Goal: Task Accomplishment & Management: Use online tool/utility

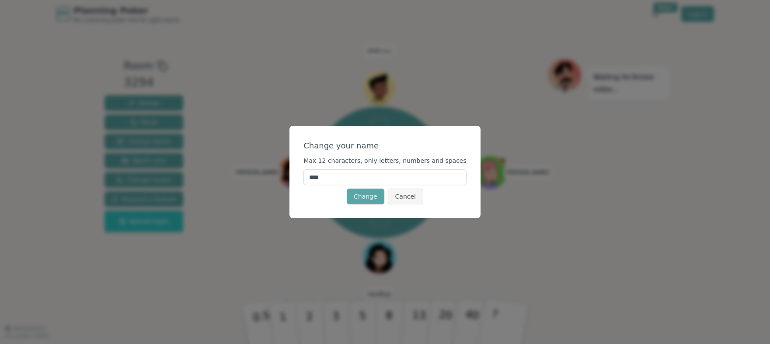
click at [411, 176] on input "****" at bounding box center [384, 178] width 163 height 16
type input "***"
click at [372, 198] on button "Change" at bounding box center [366, 197] width 38 height 16
click at [372, 198] on div "[PERSON_NAME] [PERSON_NAME] anon (you)" at bounding box center [379, 173] width 132 height 132
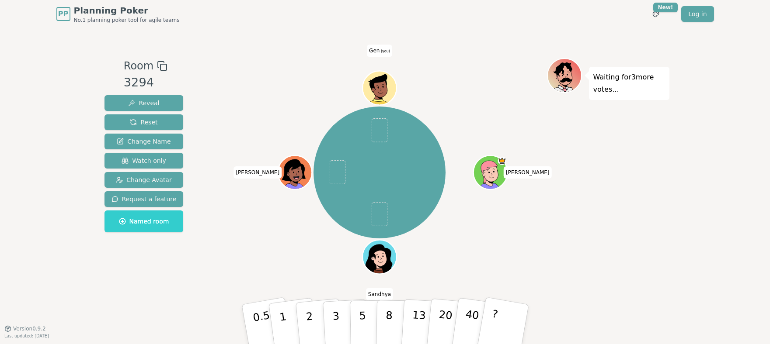
click at [479, 93] on div "[PERSON_NAME] [PERSON_NAME] Gen (you)" at bounding box center [379, 173] width 334 height 198
click at [370, 78] on icon at bounding box center [378, 82] width 31 height 19
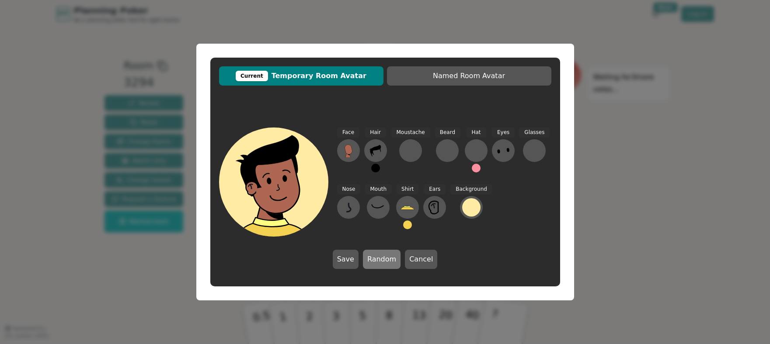
click at [387, 267] on button "Random" at bounding box center [382, 259] width 38 height 19
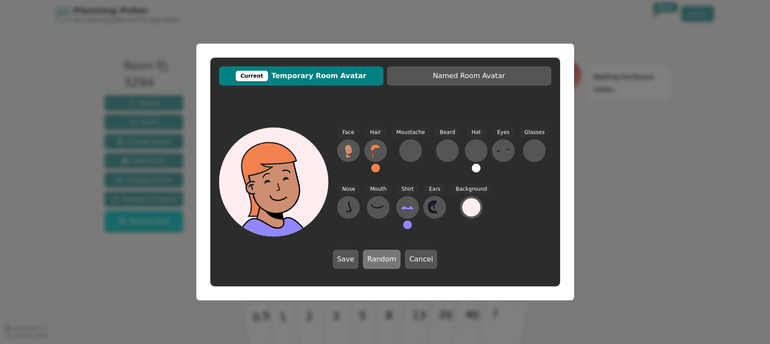
click at [387, 266] on button "Random" at bounding box center [382, 259] width 38 height 19
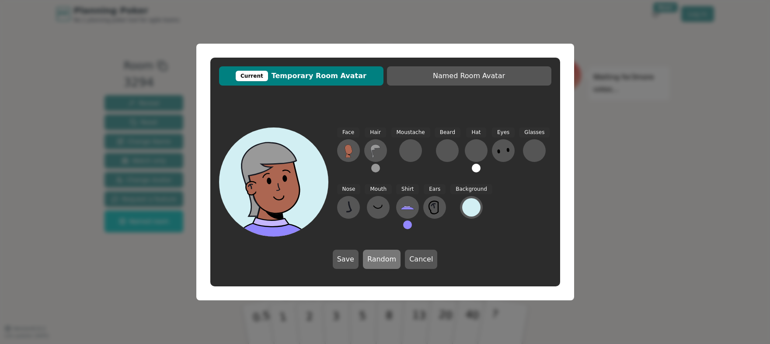
click at [387, 266] on button "Random" at bounding box center [382, 259] width 38 height 19
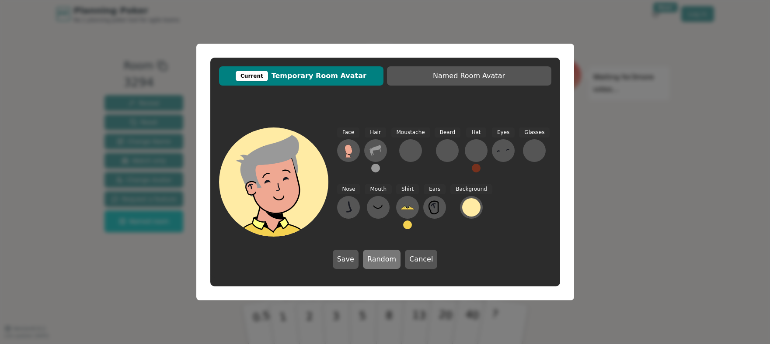
click at [387, 266] on button "Random" at bounding box center [382, 259] width 38 height 19
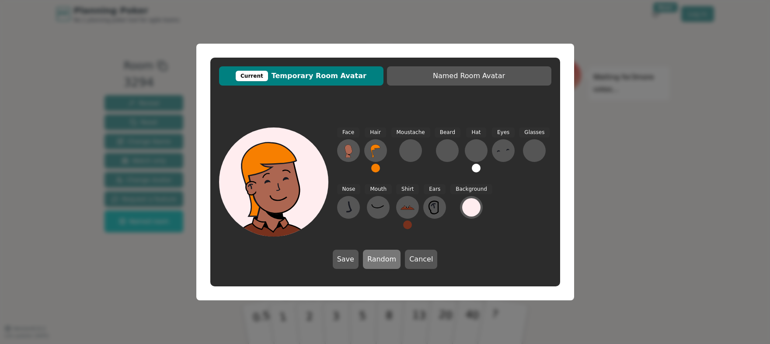
click at [387, 266] on button "Random" at bounding box center [382, 259] width 38 height 19
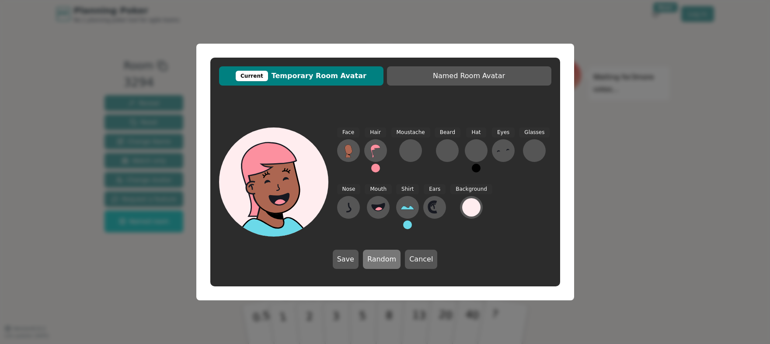
click at [387, 266] on button "Random" at bounding box center [382, 259] width 38 height 19
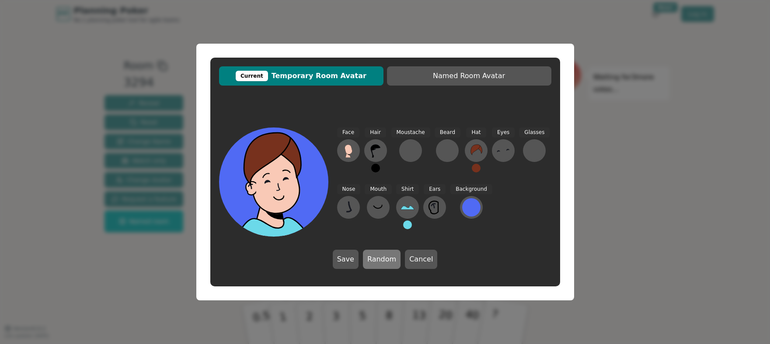
click at [387, 266] on button "Random" at bounding box center [382, 259] width 38 height 19
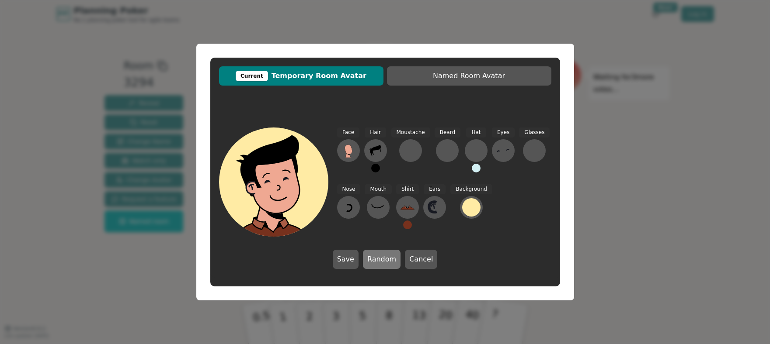
click at [387, 266] on button "Random" at bounding box center [382, 259] width 38 height 19
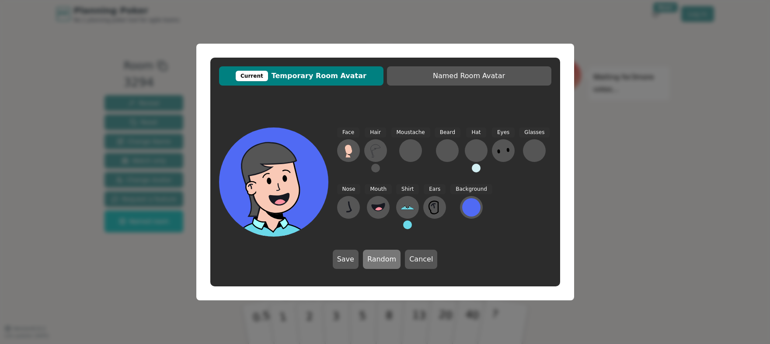
click at [387, 266] on button "Random" at bounding box center [382, 259] width 38 height 19
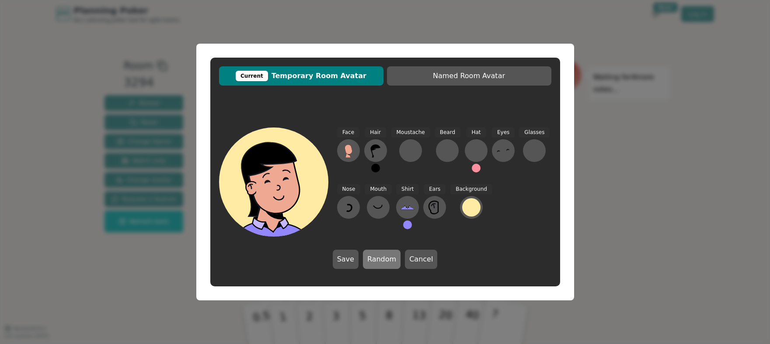
click at [387, 266] on button "Random" at bounding box center [382, 259] width 38 height 19
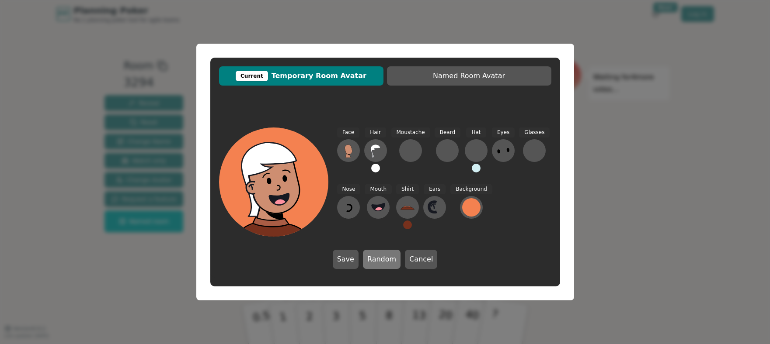
click at [387, 266] on button "Random" at bounding box center [382, 259] width 38 height 19
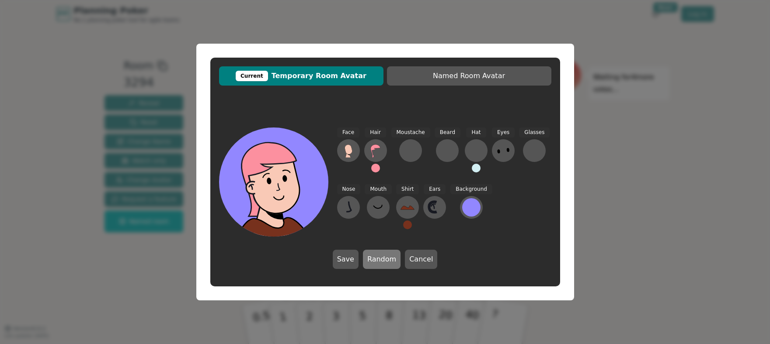
click at [387, 266] on button "Random" at bounding box center [382, 259] width 38 height 19
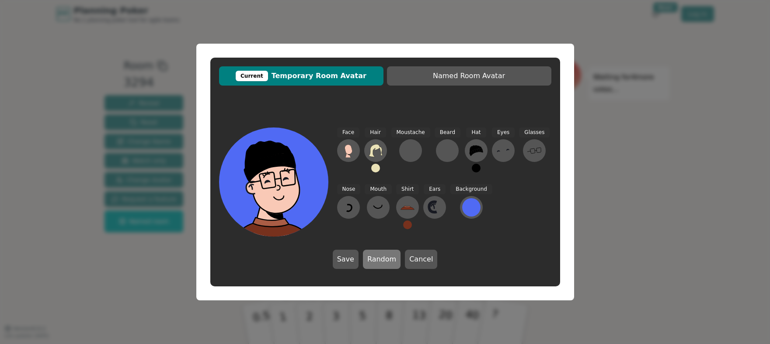
click at [387, 266] on button "Random" at bounding box center [382, 259] width 38 height 19
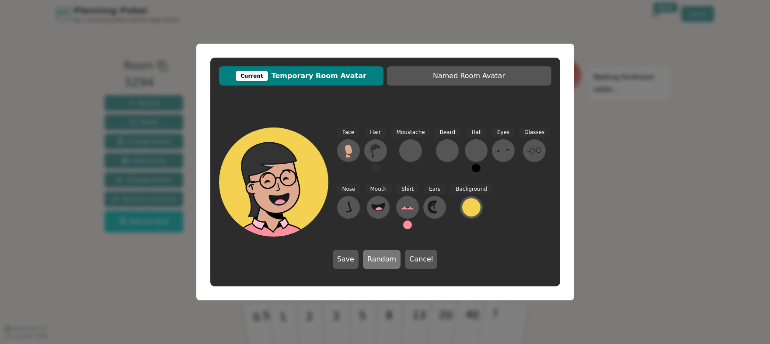
click at [386, 267] on button "Random" at bounding box center [382, 259] width 38 height 19
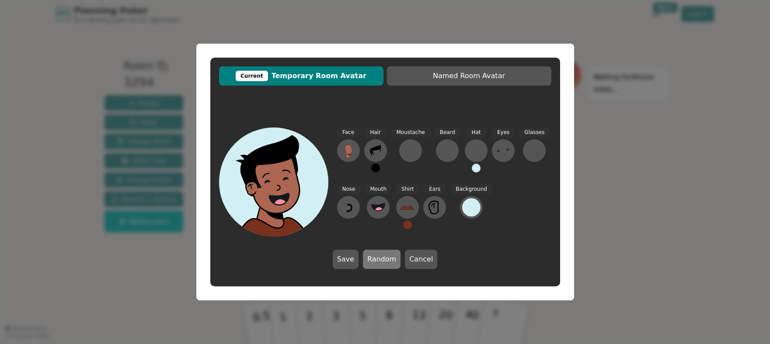
click at [387, 264] on button "Random" at bounding box center [382, 259] width 38 height 19
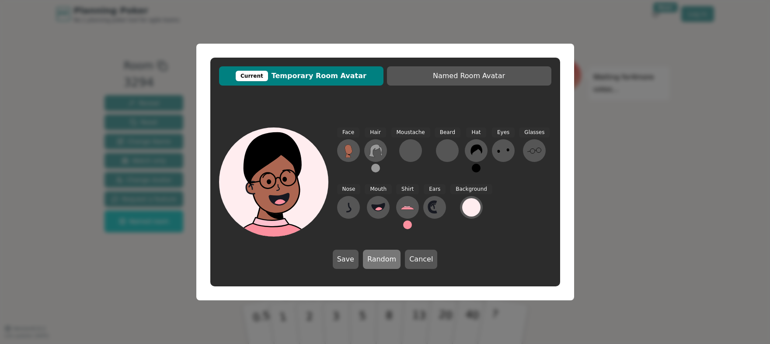
click at [387, 264] on button "Random" at bounding box center [382, 259] width 38 height 19
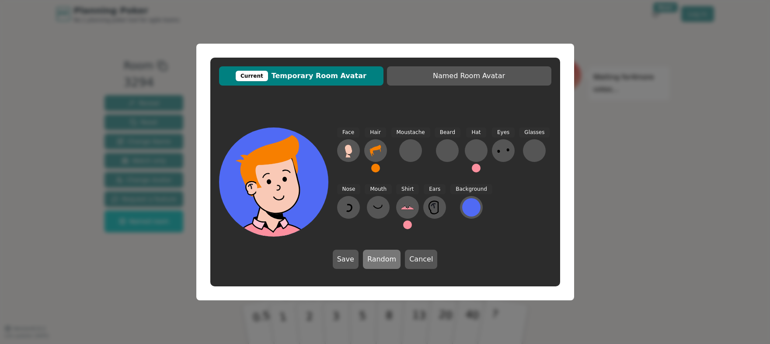
click at [387, 264] on button "Random" at bounding box center [382, 259] width 38 height 19
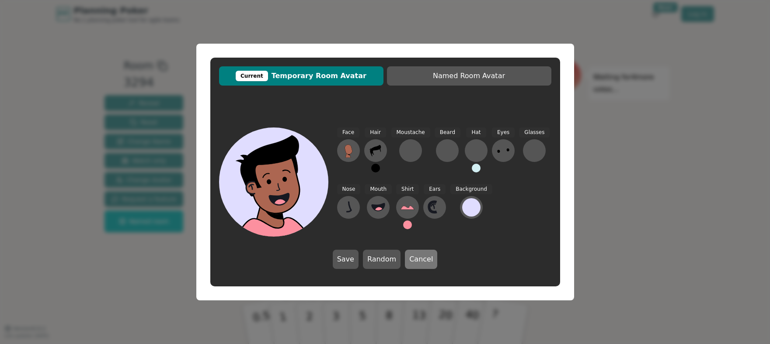
click at [416, 262] on button "Cancel" at bounding box center [421, 259] width 32 height 19
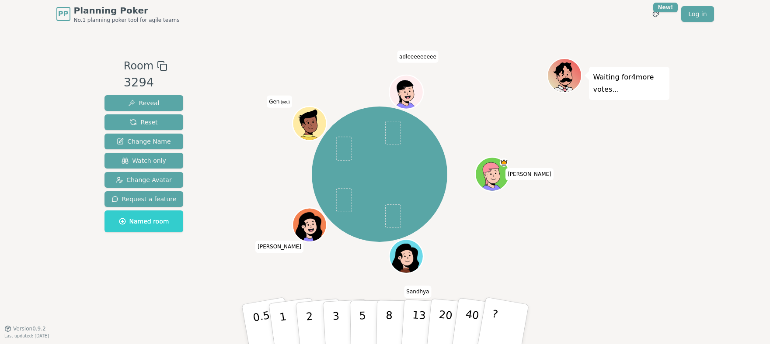
click at [302, 122] on icon at bounding box center [310, 122] width 33 height 3
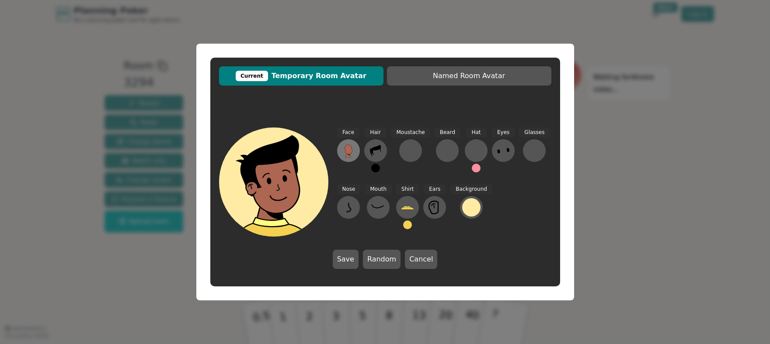
click at [348, 155] on g at bounding box center [348, 151] width 8 height 13
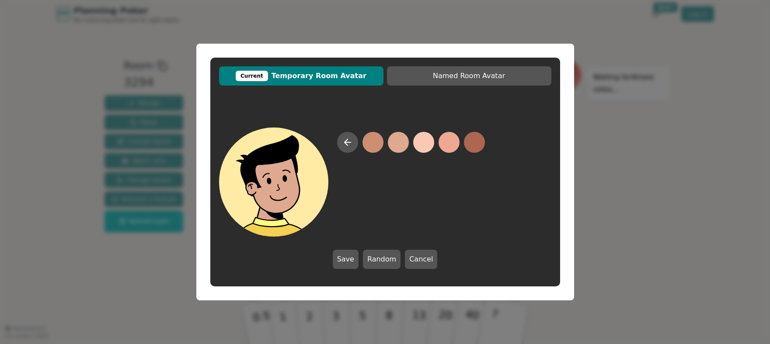
click at [391, 148] on button at bounding box center [398, 142] width 21 height 21
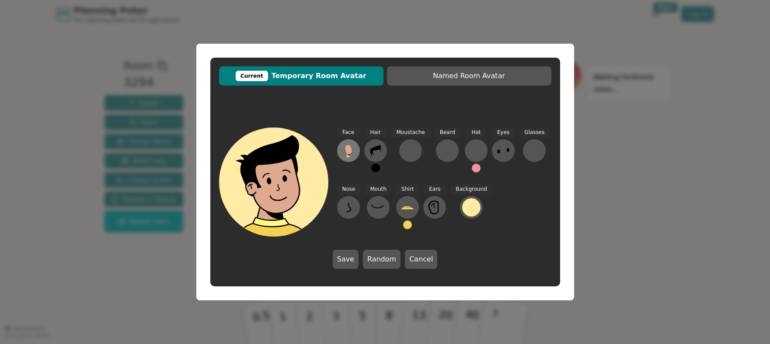
click at [354, 145] on icon at bounding box center [348, 151] width 14 height 14
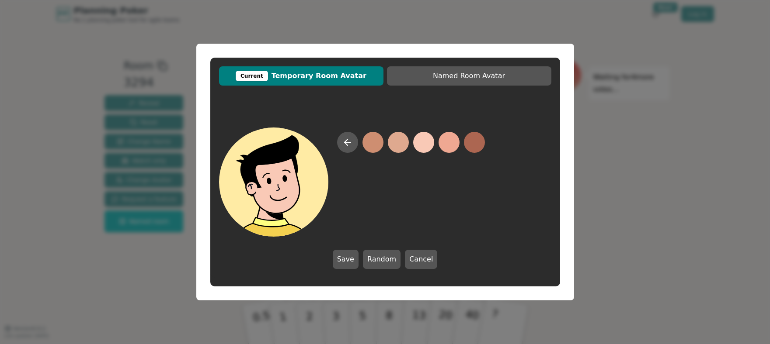
click at [428, 143] on button at bounding box center [423, 142] width 21 height 21
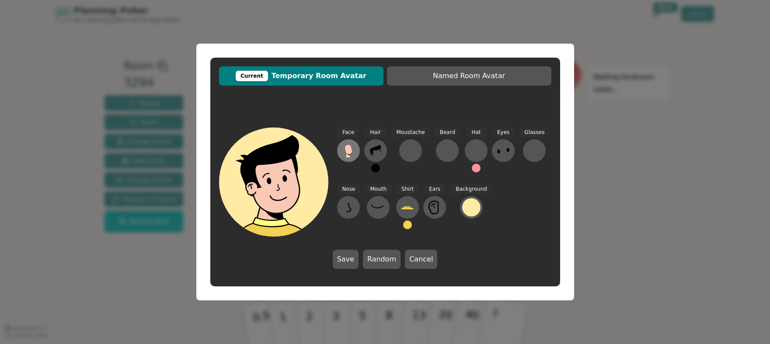
click at [353, 153] on icon at bounding box center [348, 151] width 14 height 14
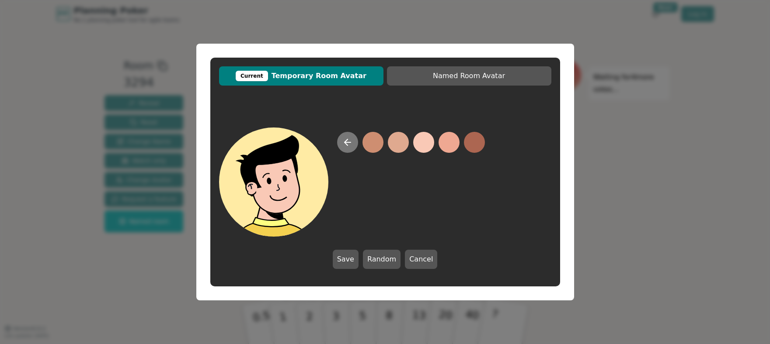
click at [352, 143] on button at bounding box center [347, 142] width 21 height 21
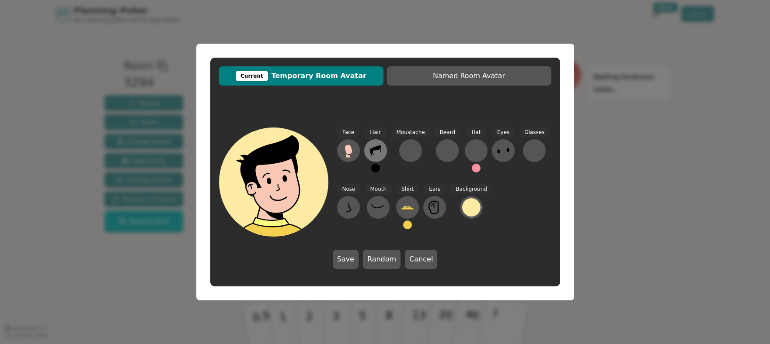
click at [381, 151] on icon at bounding box center [376, 151] width 14 height 14
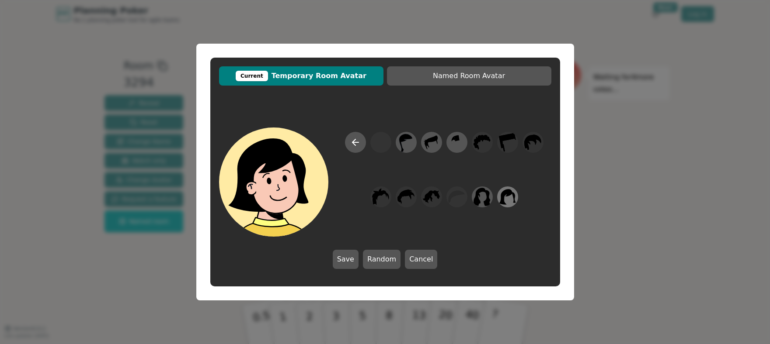
click at [505, 200] on icon at bounding box center [507, 198] width 17 height 20
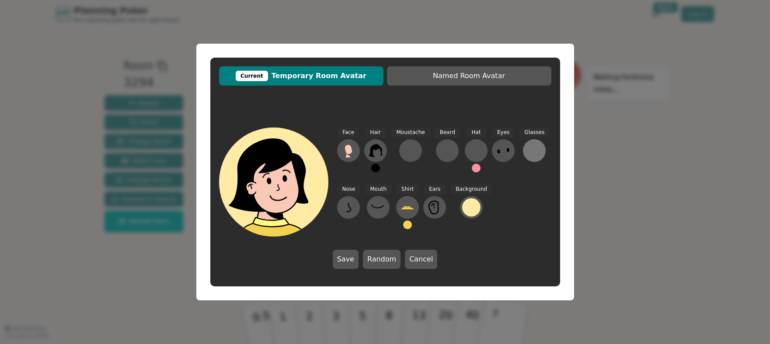
click at [533, 153] on div at bounding box center [534, 151] width 14 height 14
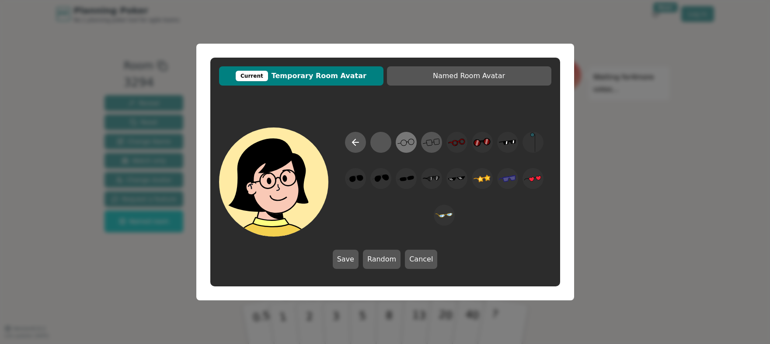
click at [406, 139] on icon at bounding box center [405, 143] width 17 height 20
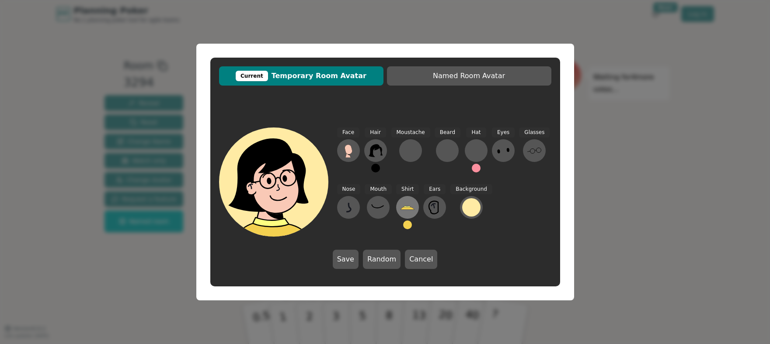
click at [407, 215] on button at bounding box center [407, 207] width 23 height 23
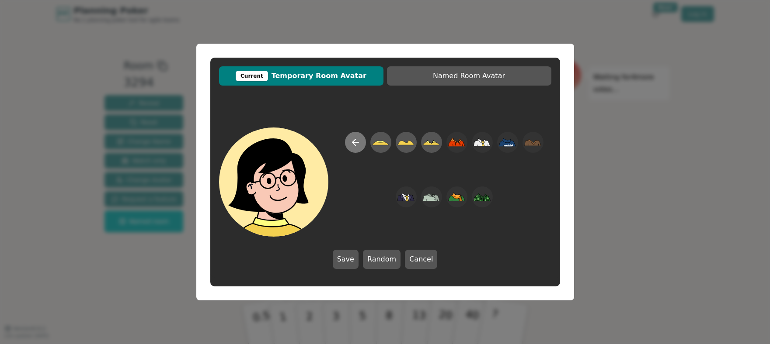
click at [358, 144] on icon at bounding box center [355, 142] width 10 height 10
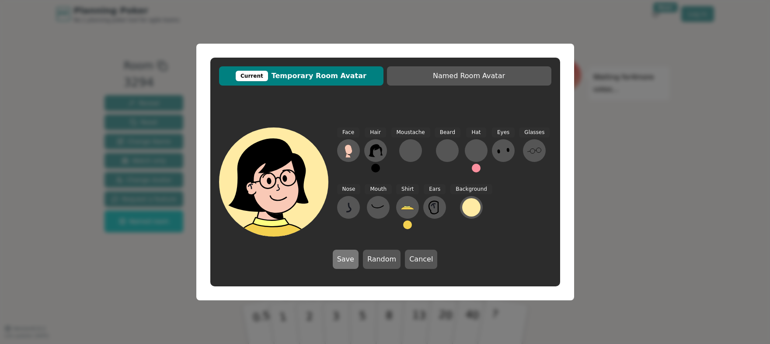
click at [355, 267] on button "Save" at bounding box center [346, 259] width 26 height 19
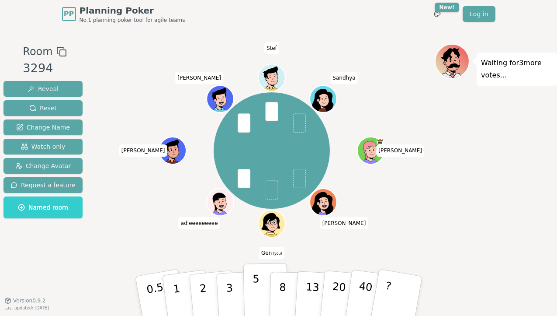
click at [260, 294] on button "5" at bounding box center [265, 296] width 45 height 66
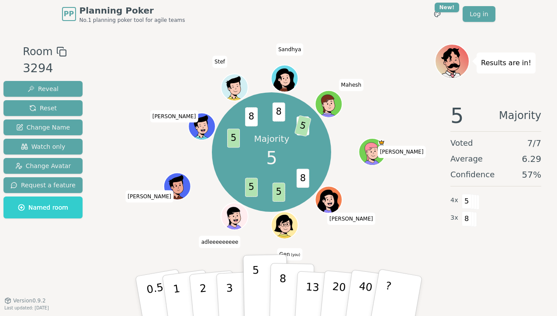
click at [284, 291] on p "8" at bounding box center [281, 295] width 7 height 47
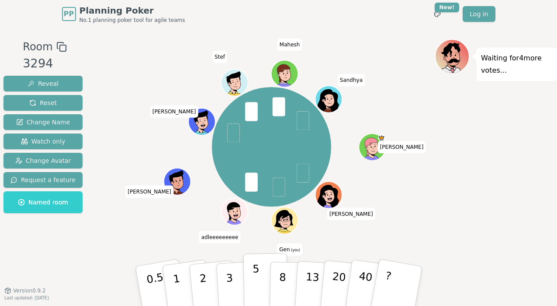
click at [260, 286] on button "5" at bounding box center [265, 286] width 45 height 66
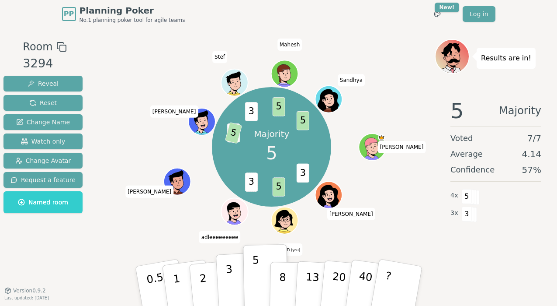
click at [228, 283] on p "3" at bounding box center [230, 287] width 10 height 48
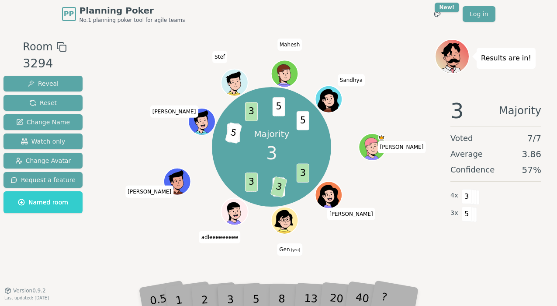
click at [228, 298] on div "3" at bounding box center [240, 286] width 28 height 32
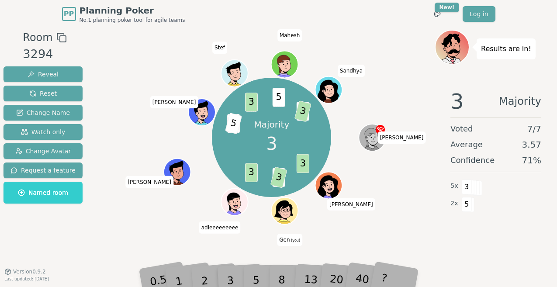
click at [365, 210] on div "Majority 3 3 5 3 3 8 5 3 5 5 3 [PERSON_NAME] (you) adleeeeeeeee [PERSON_NAME]" at bounding box center [272, 137] width 326 height 185
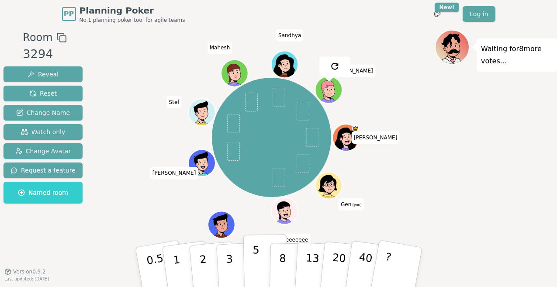
click at [261, 279] on div "5" at bounding box center [265, 267] width 27 height 31
click at [248, 262] on button "5" at bounding box center [265, 267] width 45 height 66
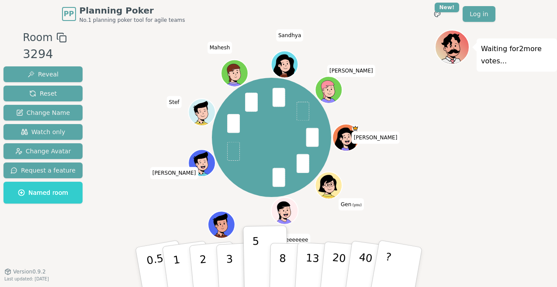
click at [475, 133] on div "Waiting for 2 more votes..." at bounding box center [496, 150] width 122 height 240
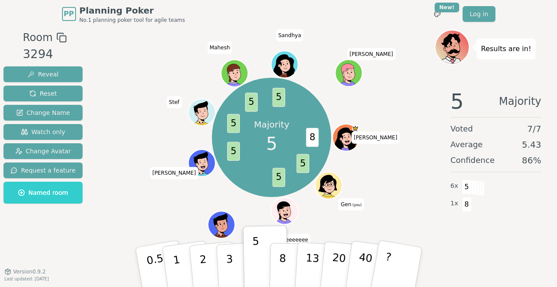
click at [426, 76] on div "Majority 5 8 5 5 5 5 5 5 [PERSON_NAME] (you) adleeeeeeeee [PERSON_NAME] Stef Ma…" at bounding box center [272, 137] width 326 height 185
click at [257, 150] on div "Majority 5" at bounding box center [272, 138] width 66 height 66
click at [116, 78] on div "Consensus! 5 8 5 5 5 5 5 5 5 [PERSON_NAME] Gen (you) adleeeeeeeee [PERSON_NAME]…" at bounding box center [272, 137] width 326 height 185
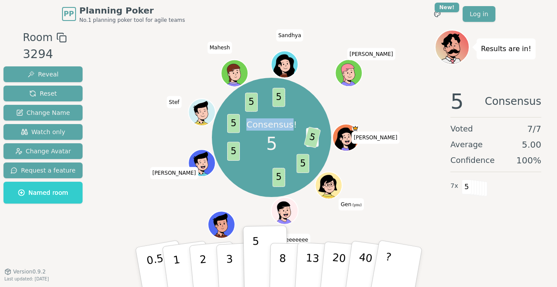
click at [116, 78] on div "Consensus! 5 8 5 5 5 5 5 5 5 [PERSON_NAME] Gen (you) adleeeeeeeee [PERSON_NAME]…" at bounding box center [272, 137] width 326 height 185
click at [410, 190] on div "Consensus! 5 8 5 5 5 5 5 5 5 [PERSON_NAME] Gen (you) adleeeeeeeee [PERSON_NAME]…" at bounding box center [272, 137] width 326 height 185
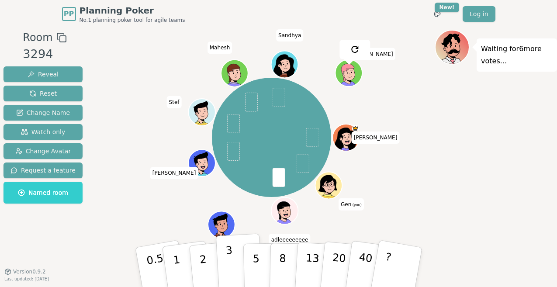
click at [233, 266] on button "3" at bounding box center [240, 267] width 48 height 68
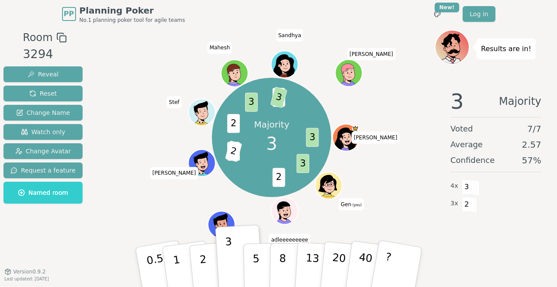
click at [392, 199] on div "Majority 3 3 3 2 3 2 2 3 5 3 [PERSON_NAME] Gen (you) adleeeeeeeee [PERSON_NAME]…" at bounding box center [272, 137] width 326 height 185
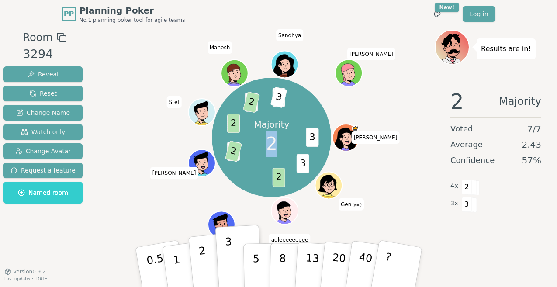
click at [209, 267] on button "2" at bounding box center [213, 268] width 50 height 70
